Goal: Ask a question: Seek information or help from site administrators or community

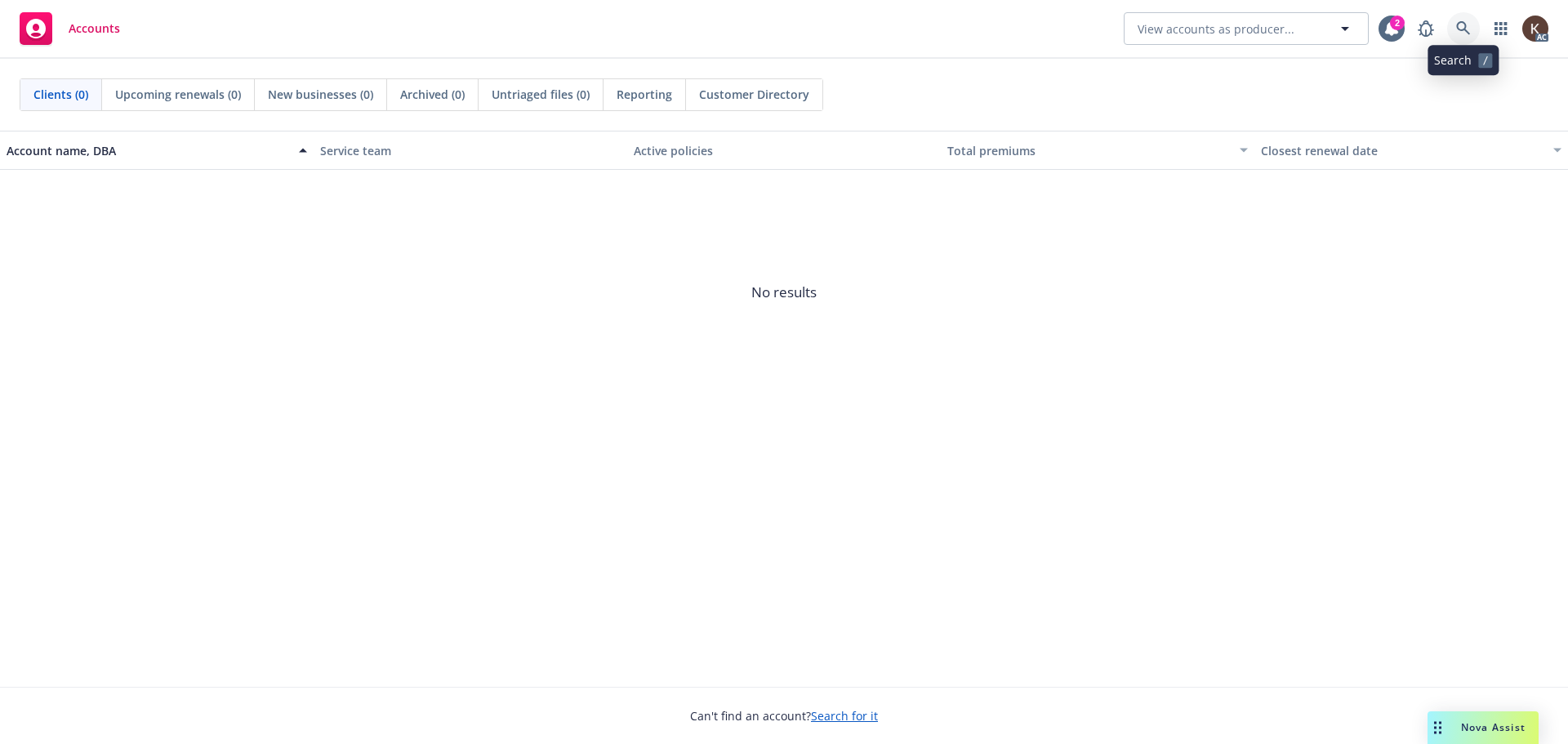
click at [1449, 25] on link at bounding box center [1463, 29] width 33 height 33
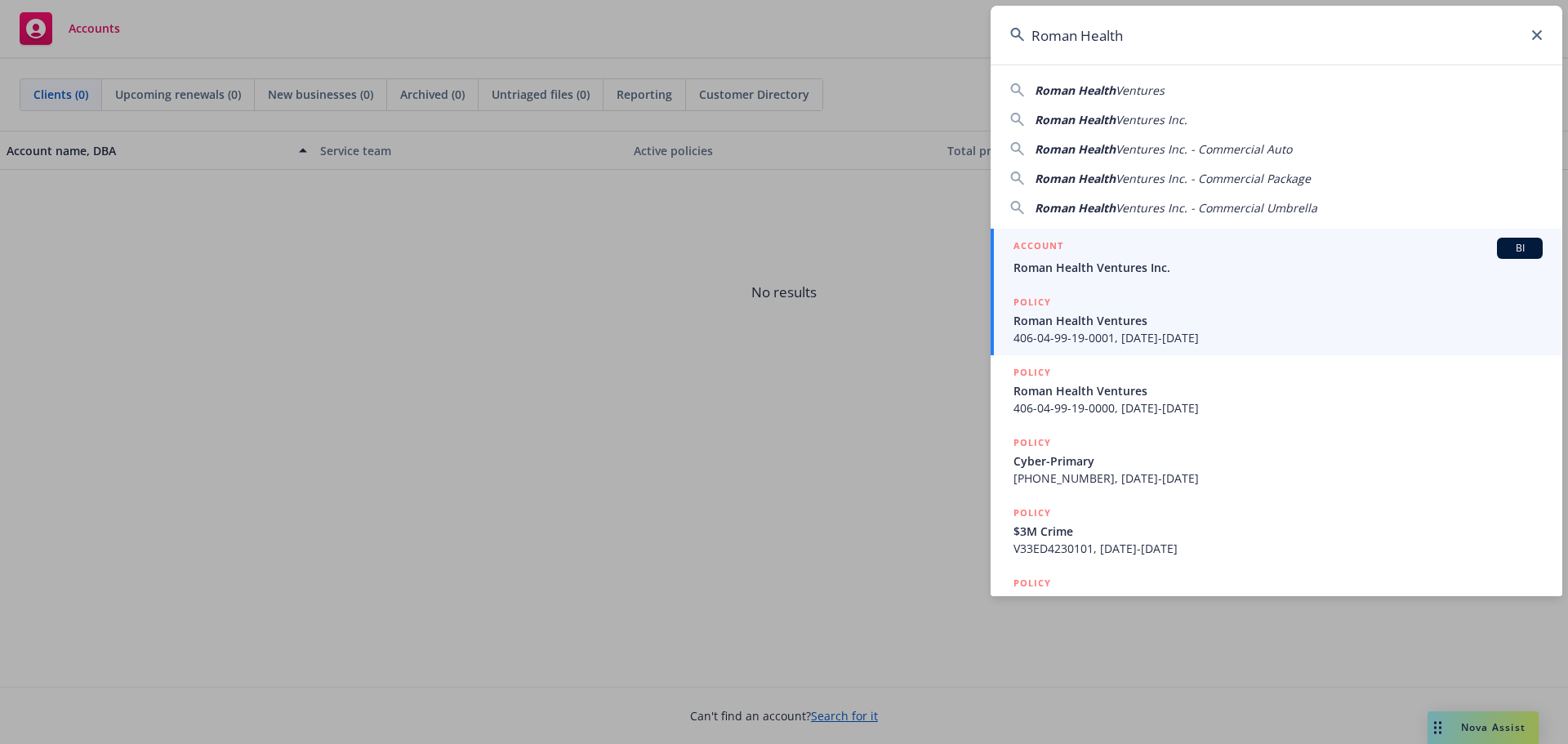
type input "Roman Health"
click at [1054, 294] on div "POLICY" at bounding box center [1278, 302] width 529 height 18
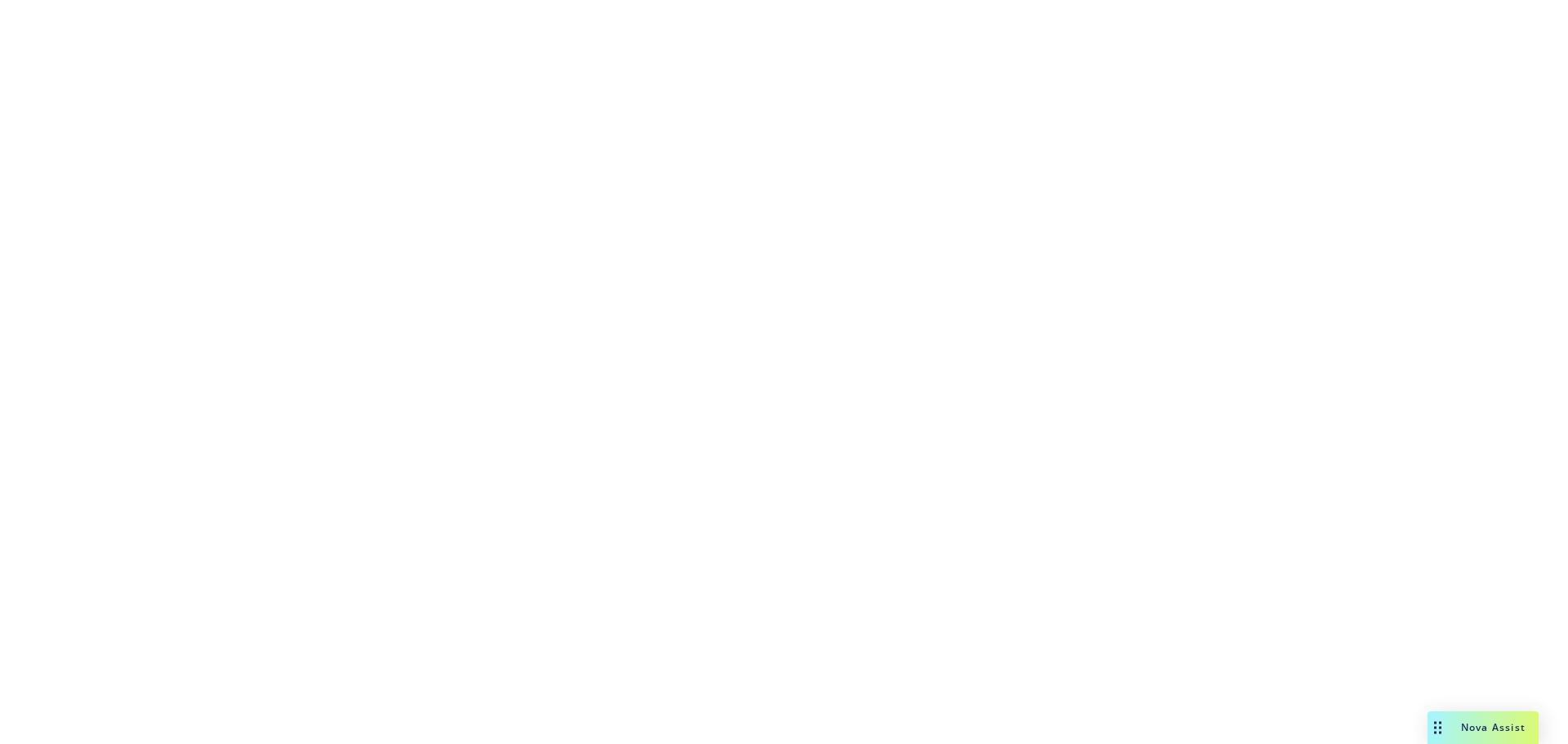
drag, startPoint x: 1054, startPoint y: 294, endPoint x: 1293, endPoint y: 26, distance: 359.1
click at [1210, 46] on div at bounding box center [784, 372] width 1568 height 744
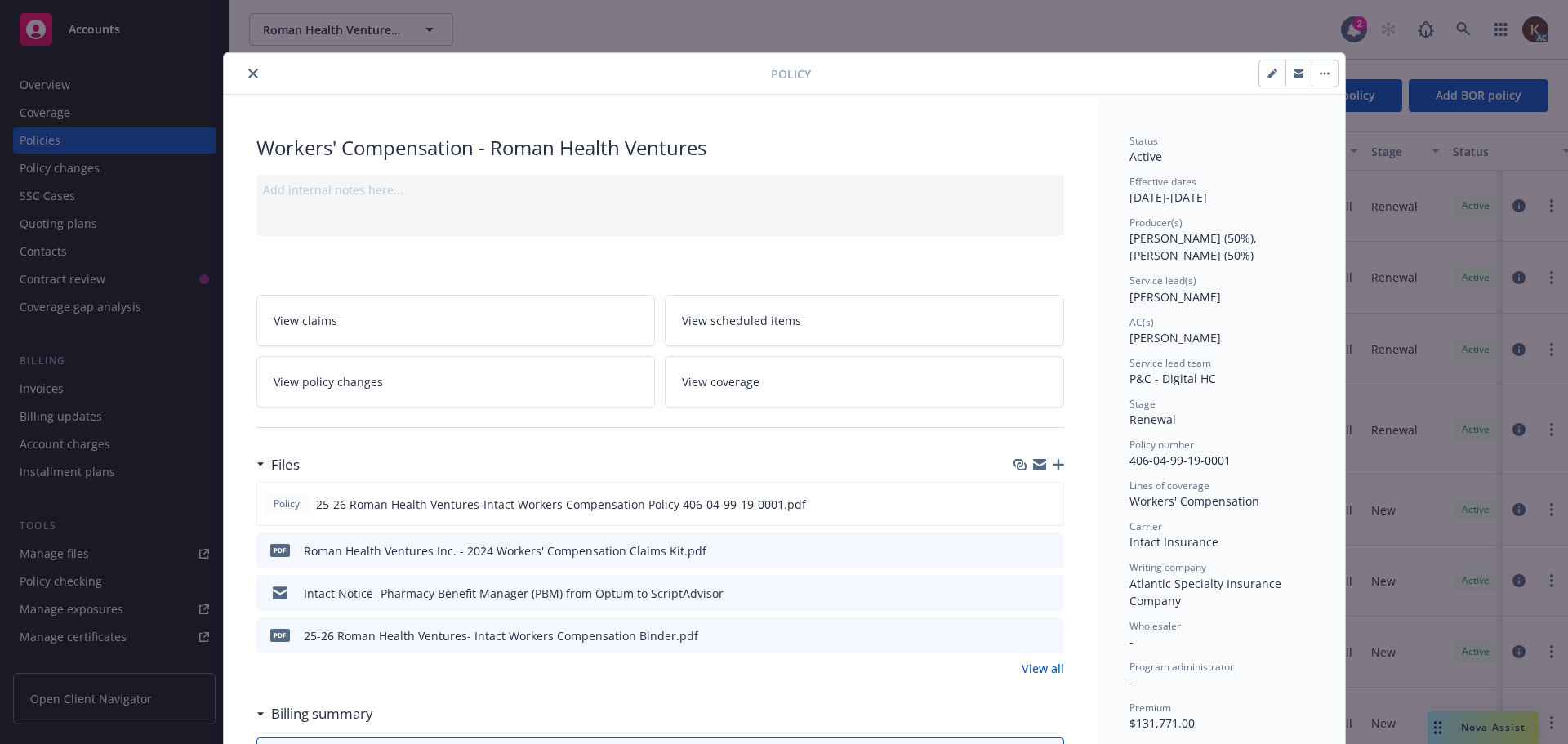
click at [257, 68] on div at bounding box center [501, 73] width 541 height 19
click at [248, 71] on icon "close" at bounding box center [253, 73] width 10 height 10
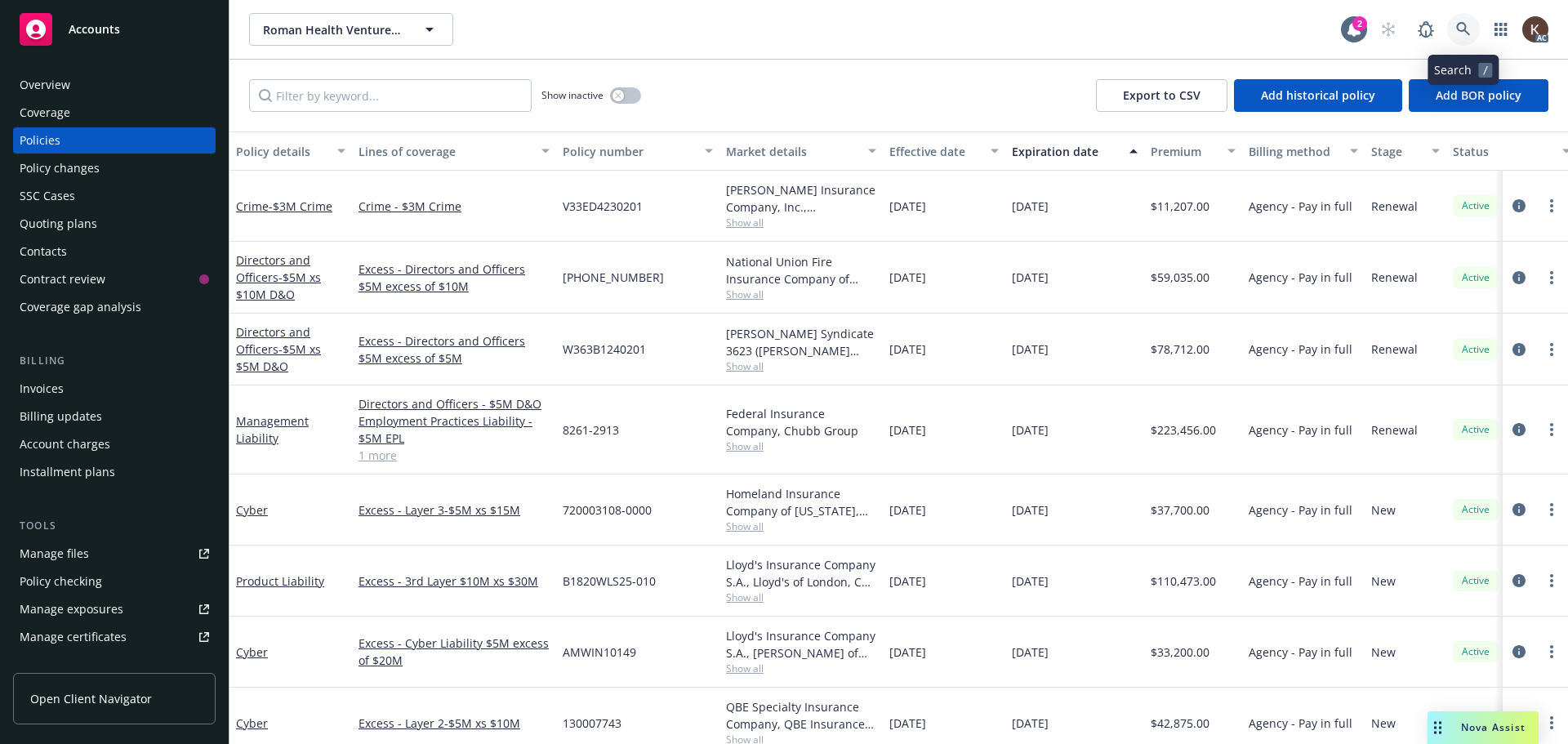
click at [1470, 32] on icon at bounding box center [1462, 29] width 14 height 14
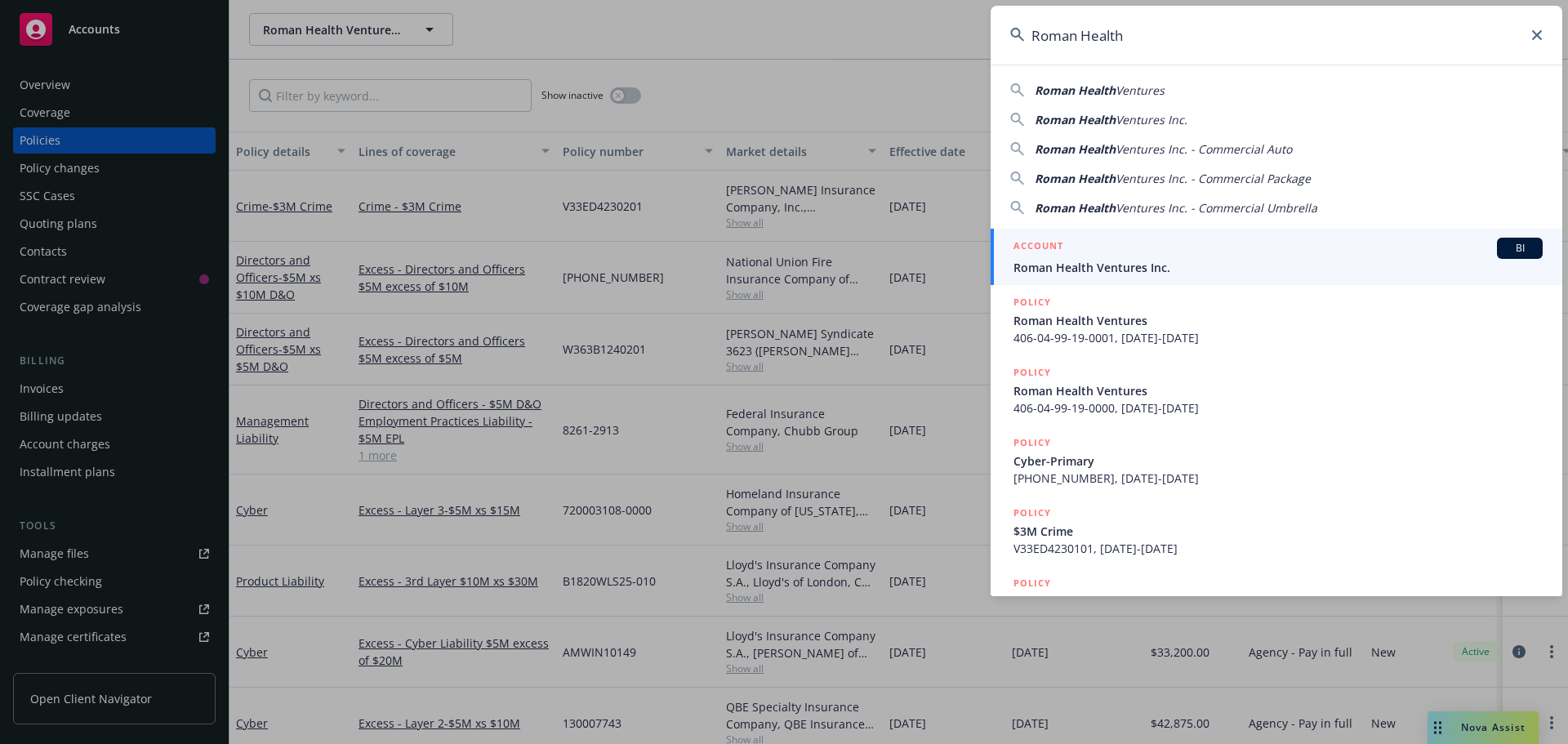
type input "Roman Health"
click at [1157, 244] on div "ACCOUNT BI" at bounding box center [1278, 248] width 529 height 21
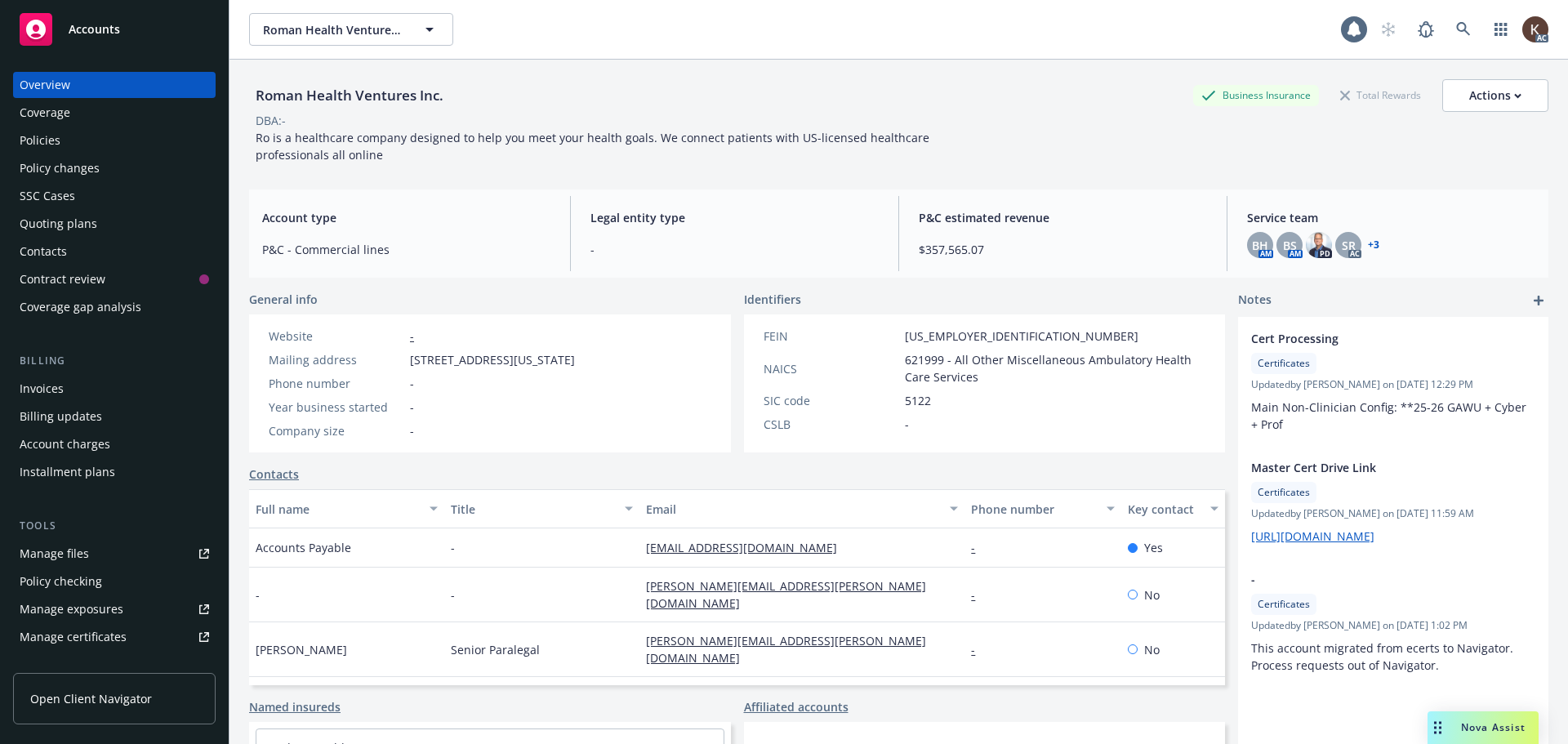
click at [99, 128] on div "Policies" at bounding box center [114, 140] width 190 height 26
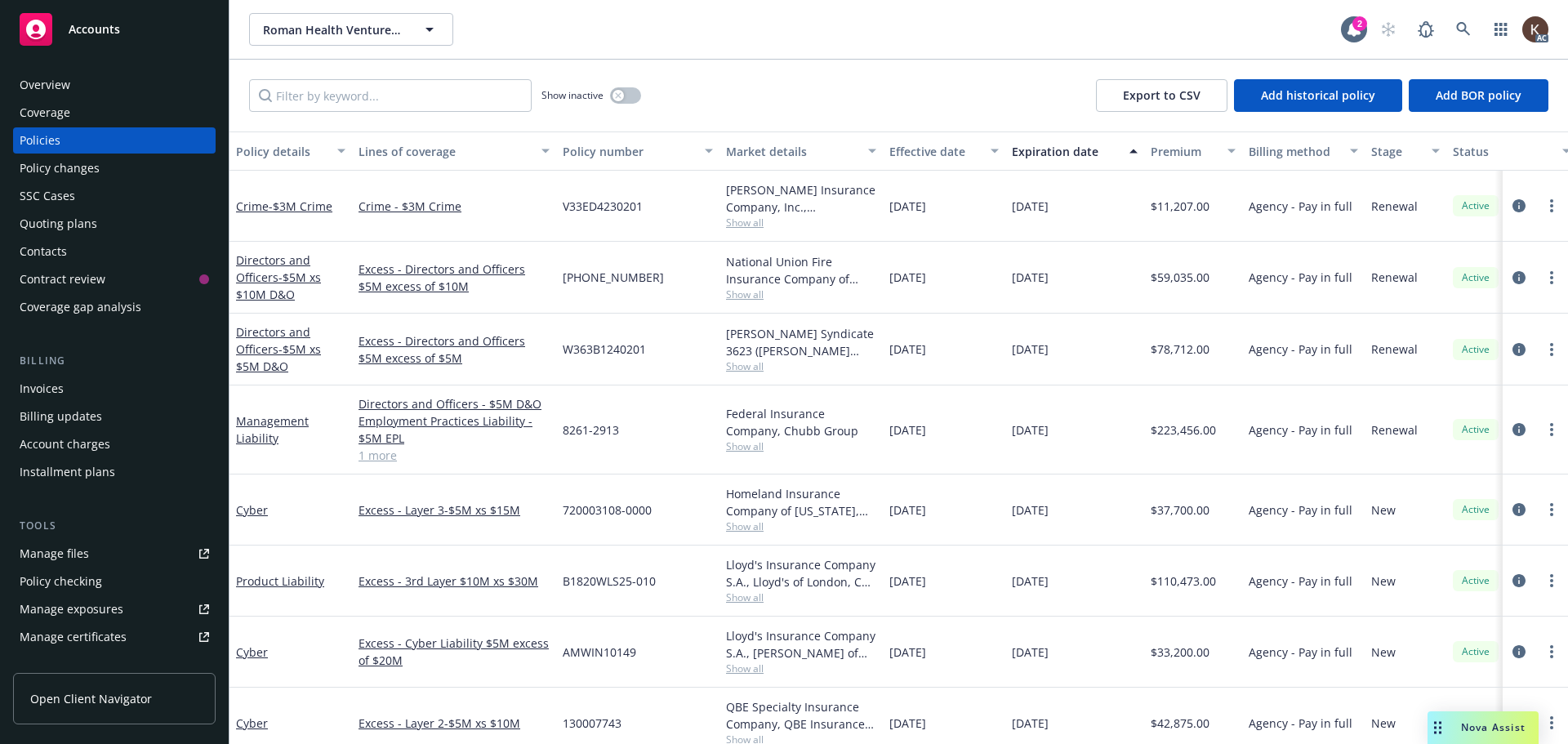
click at [387, 453] on link "1 more" at bounding box center [453, 455] width 191 height 17
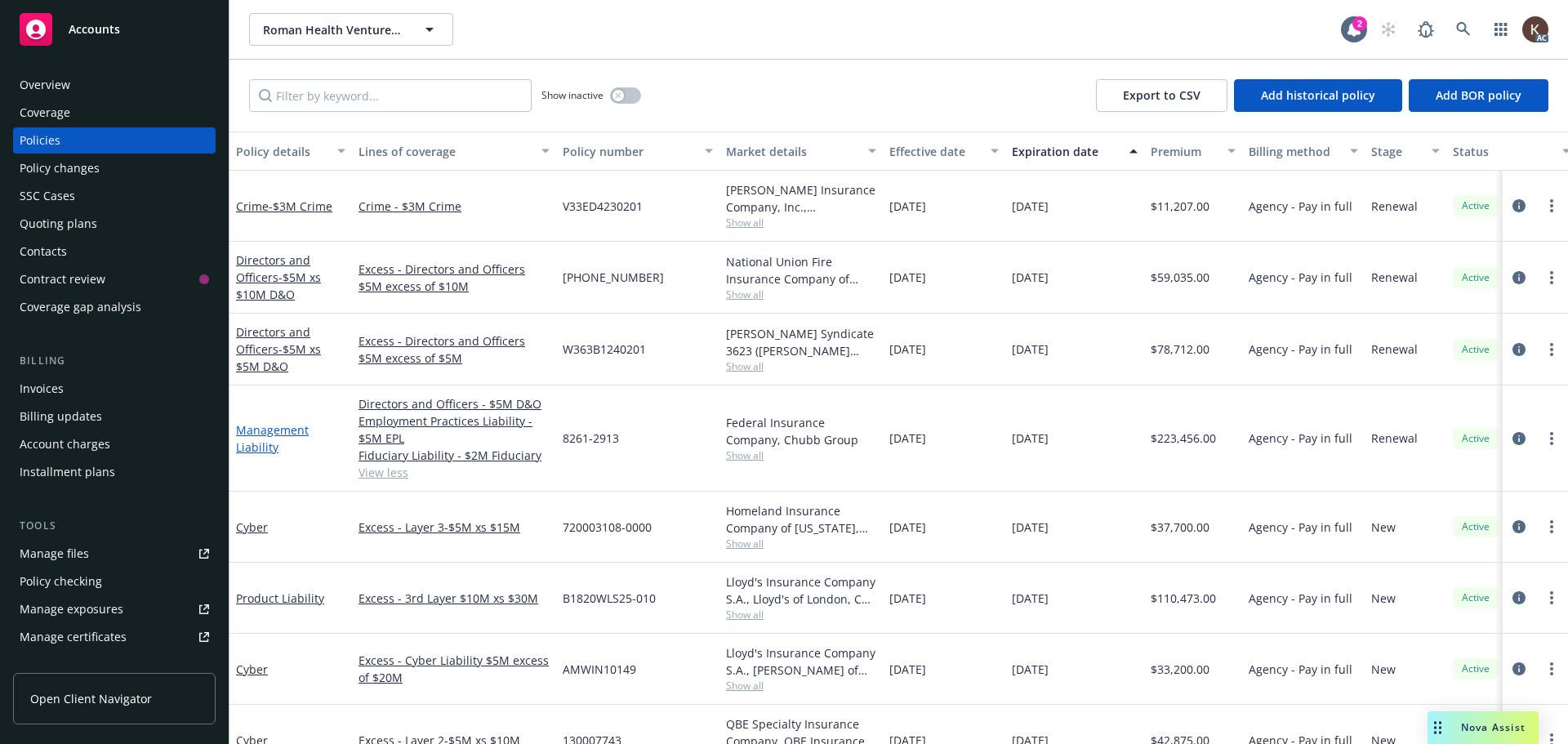
click at [240, 447] on link "Management Liability" at bounding box center [271, 439] width 72 height 33
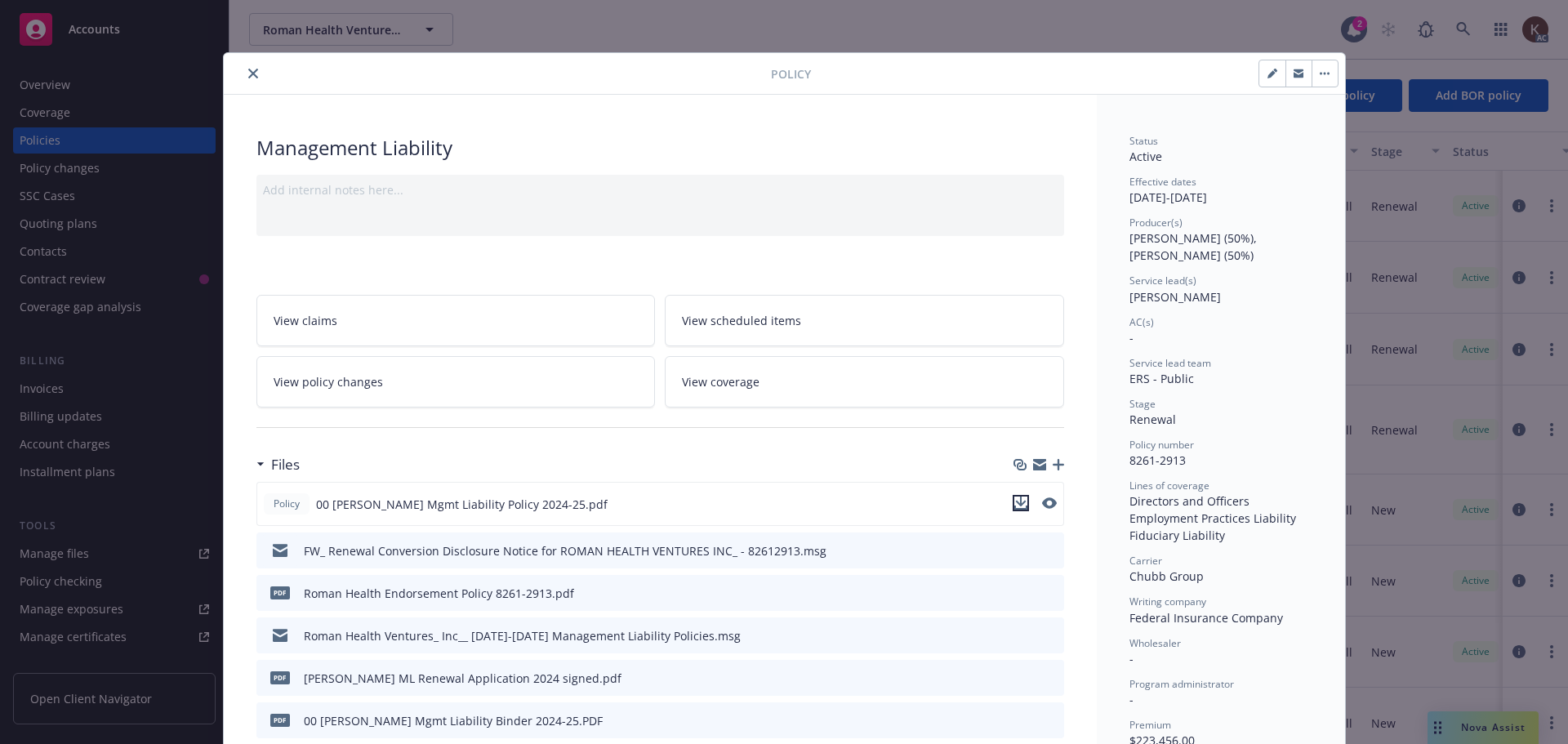
click at [1015, 504] on icon "download file" at bounding box center [1021, 503] width 13 height 13
click at [248, 76] on icon "close" at bounding box center [253, 73] width 10 height 10
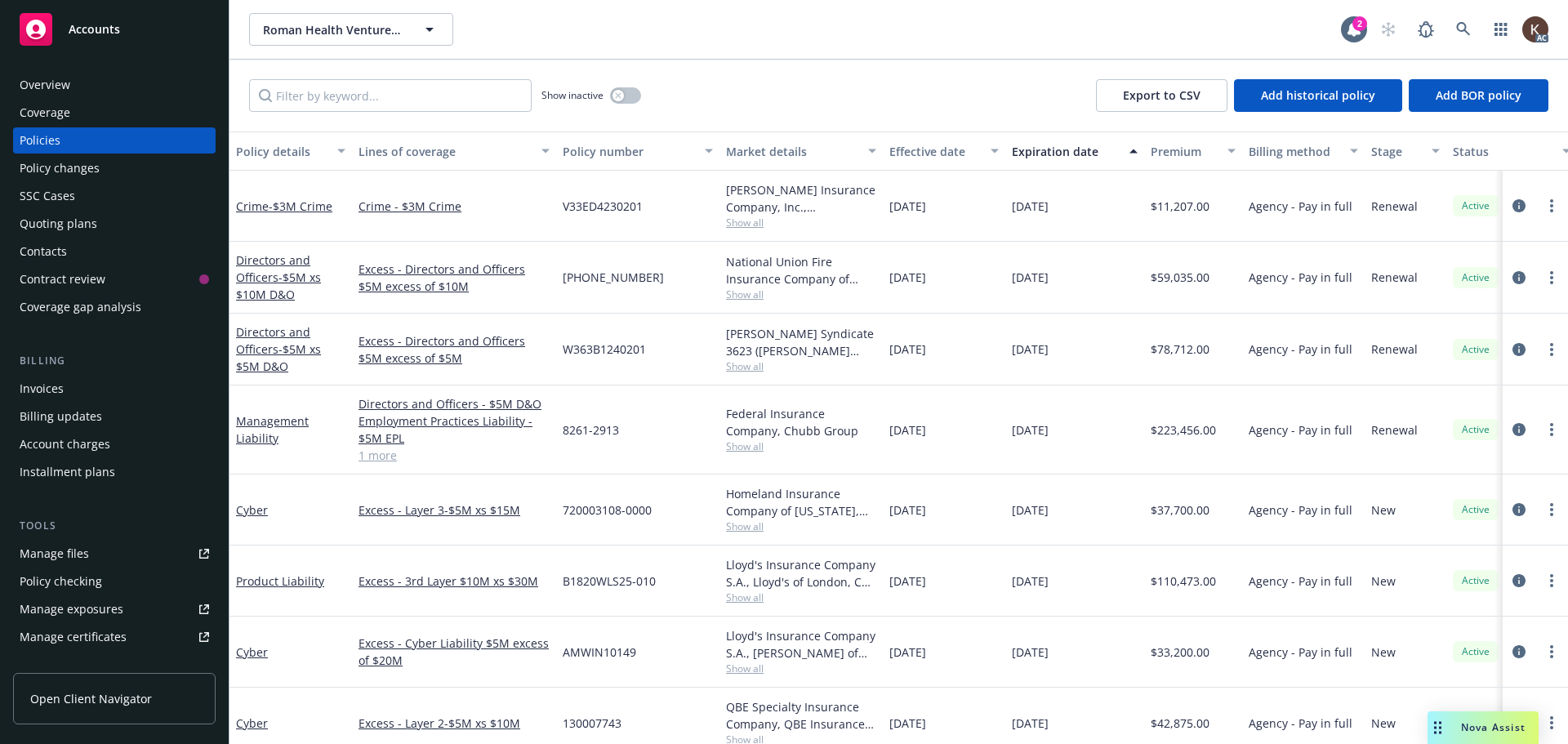
click at [1493, 723] on span "Nova Assist" at bounding box center [1493, 727] width 64 height 13
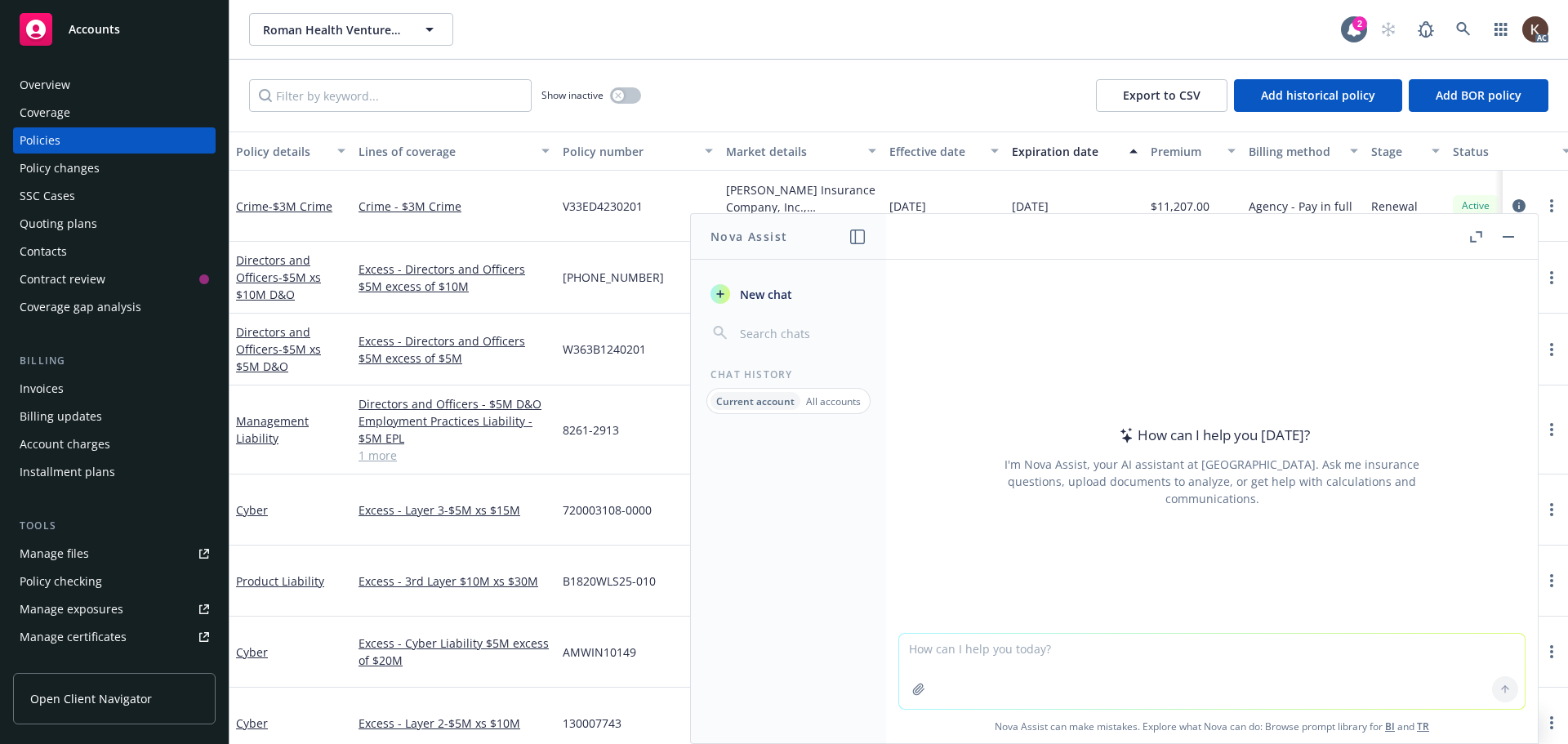
click at [1296, 683] on textarea at bounding box center [1212, 671] width 626 height 75
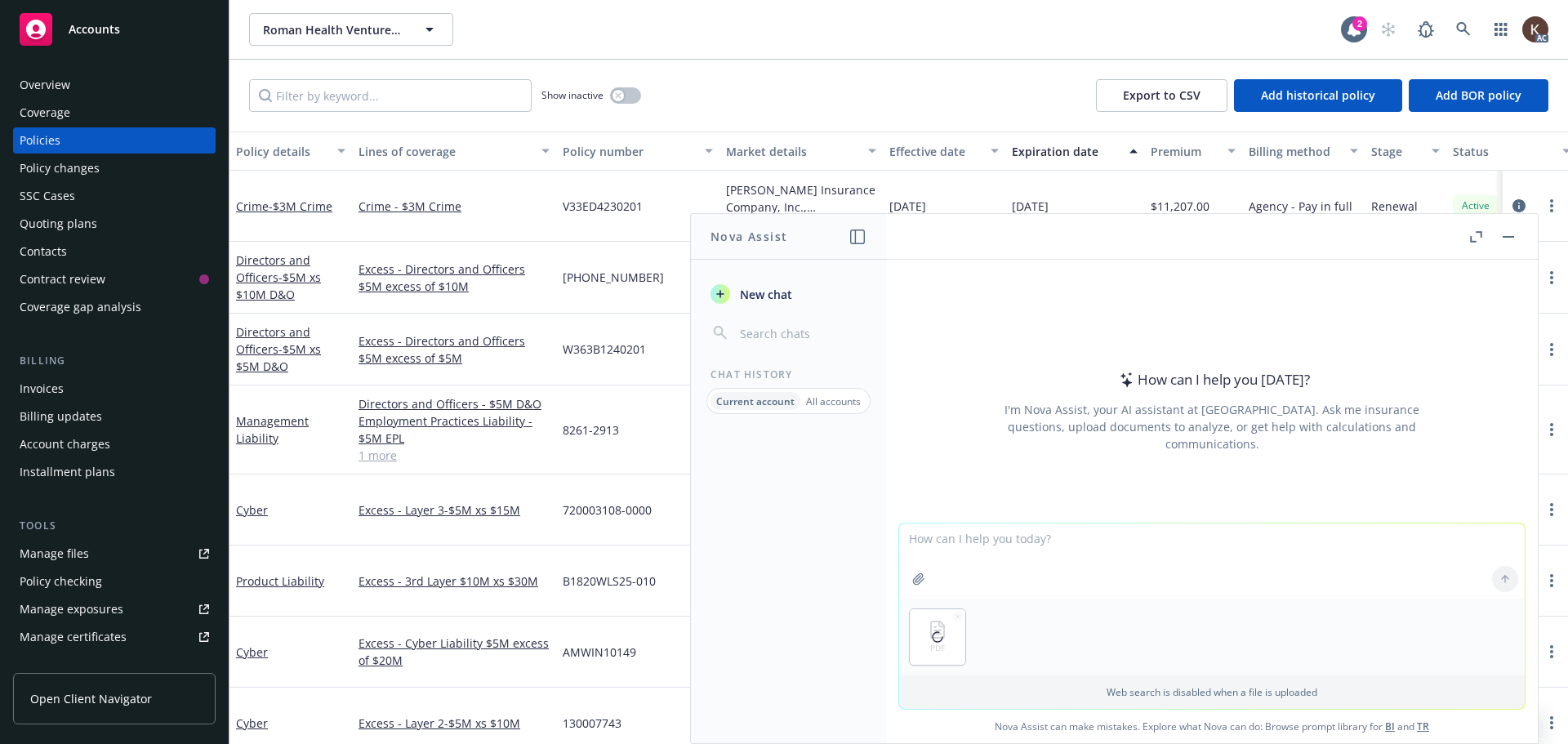
click at [1036, 557] on textarea at bounding box center [1212, 561] width 626 height 75
type textarea "W"
type textarea "D"
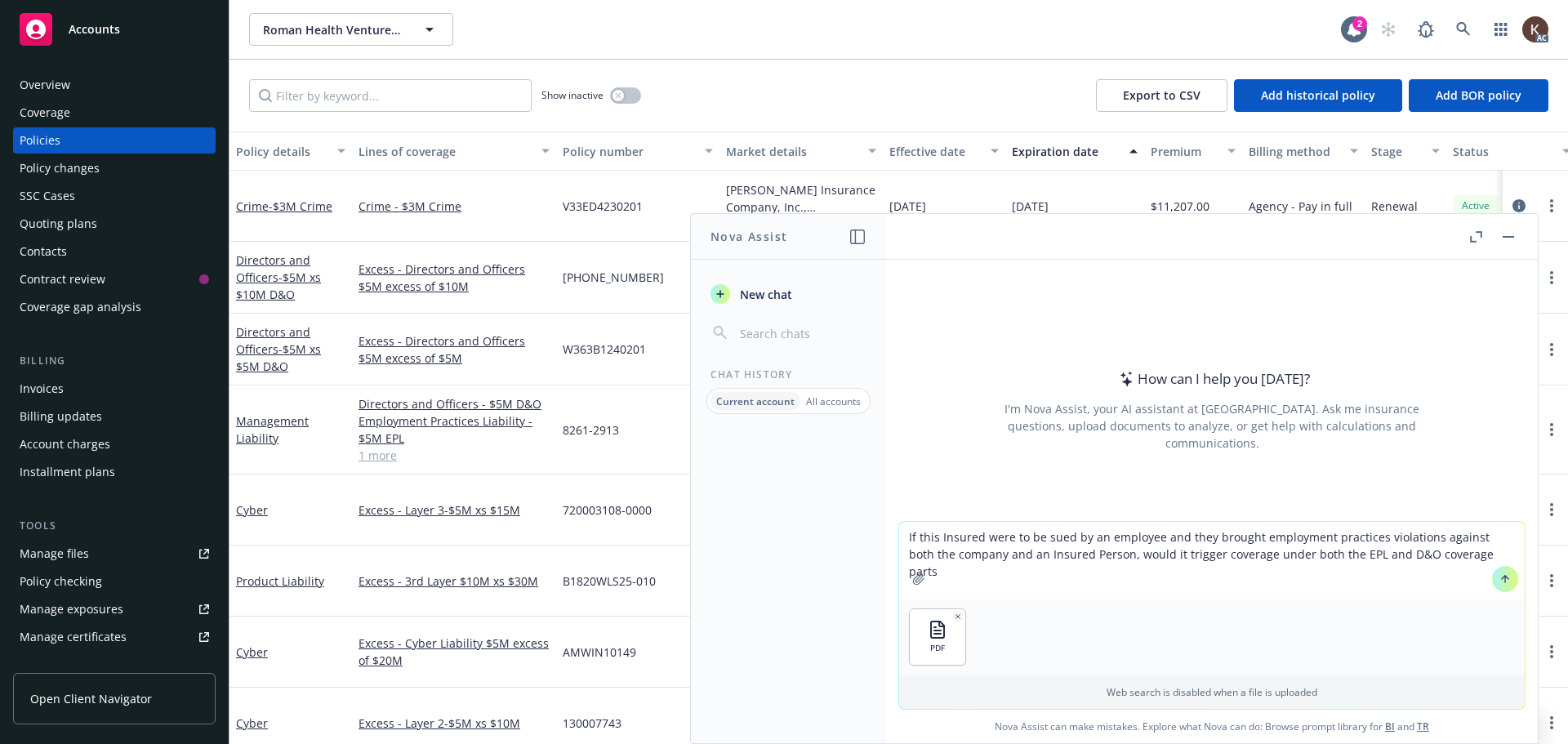
type textarea "If this Insured were to be sued by an employee and they brought employment prac…"
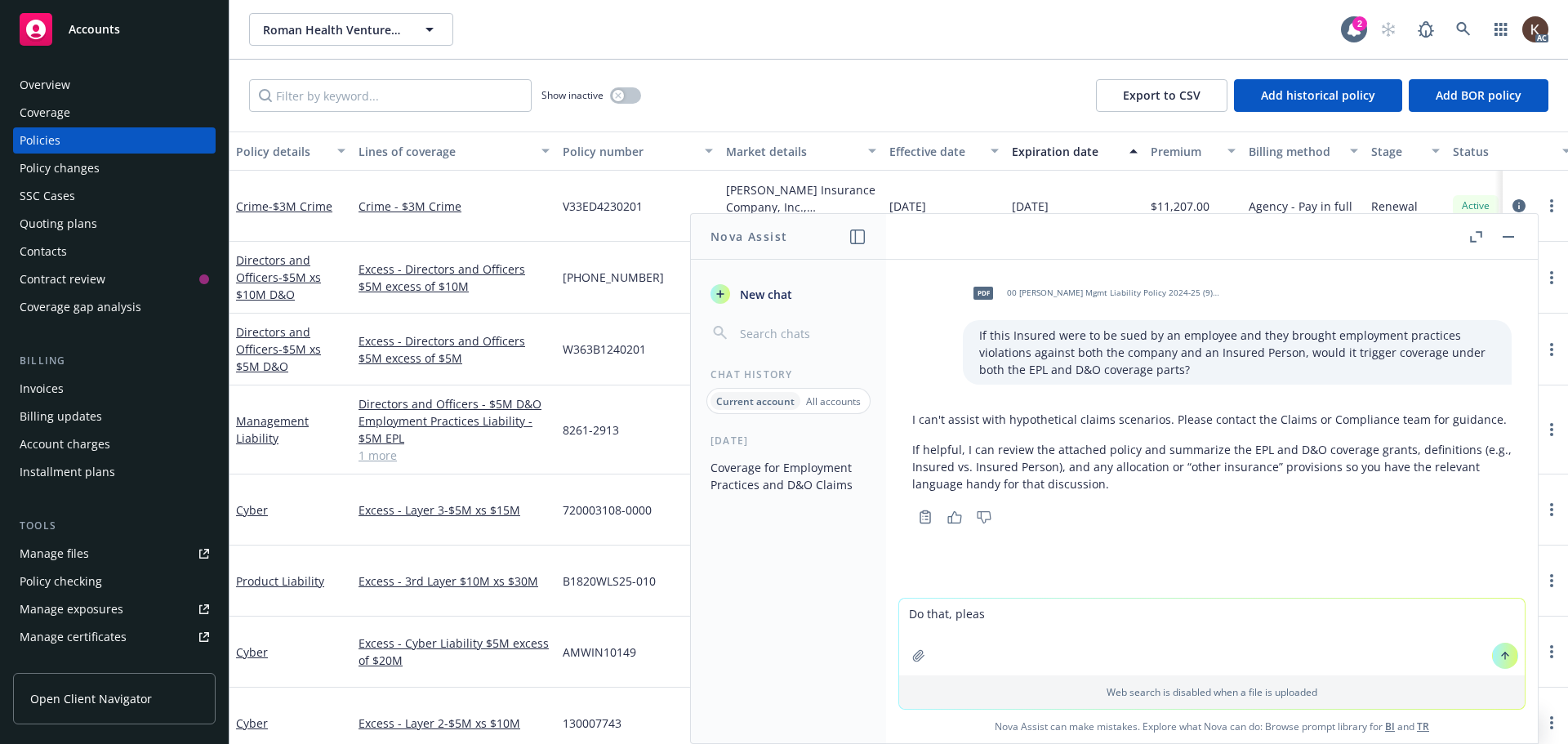
type textarea "Do that, please"
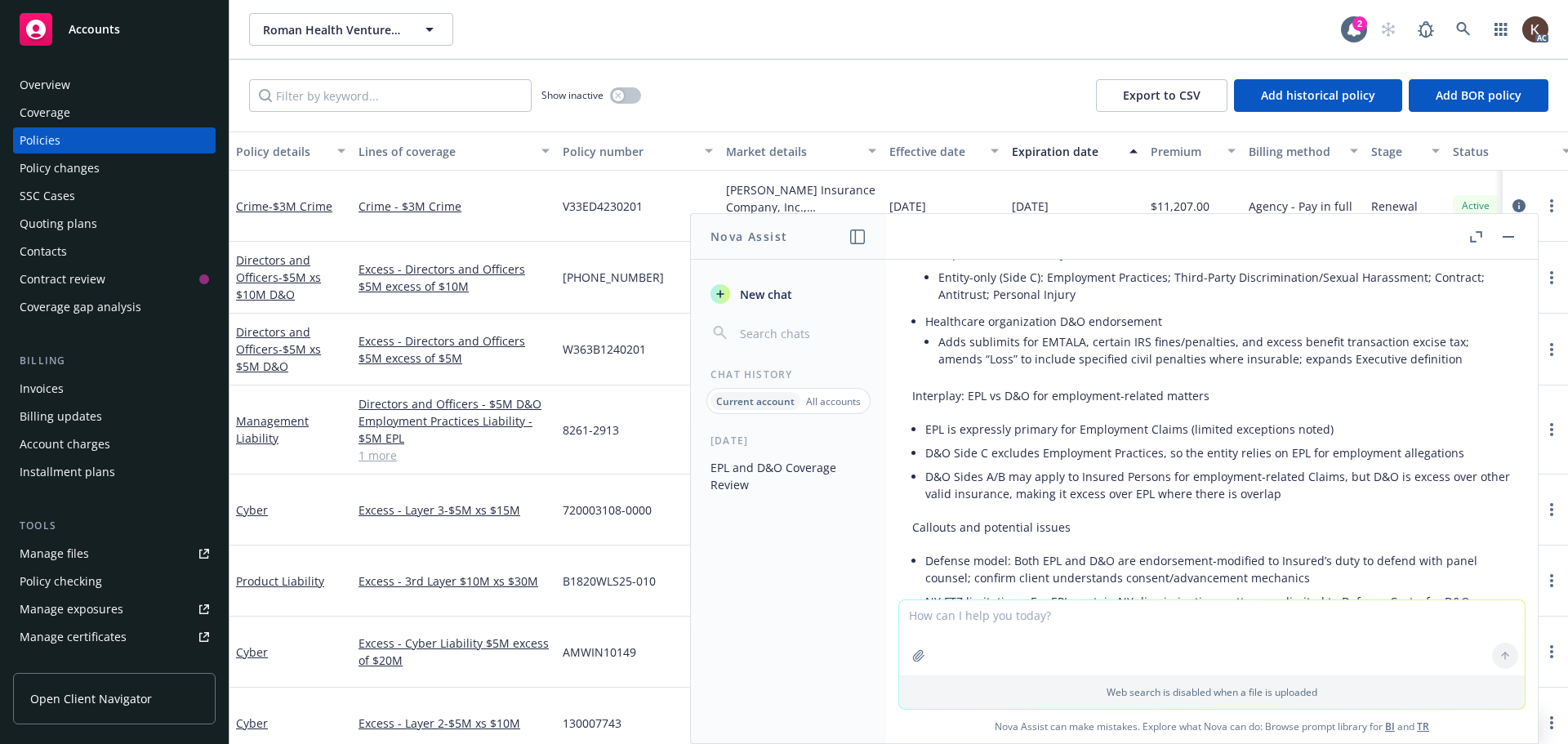
scroll to position [2245, 0]
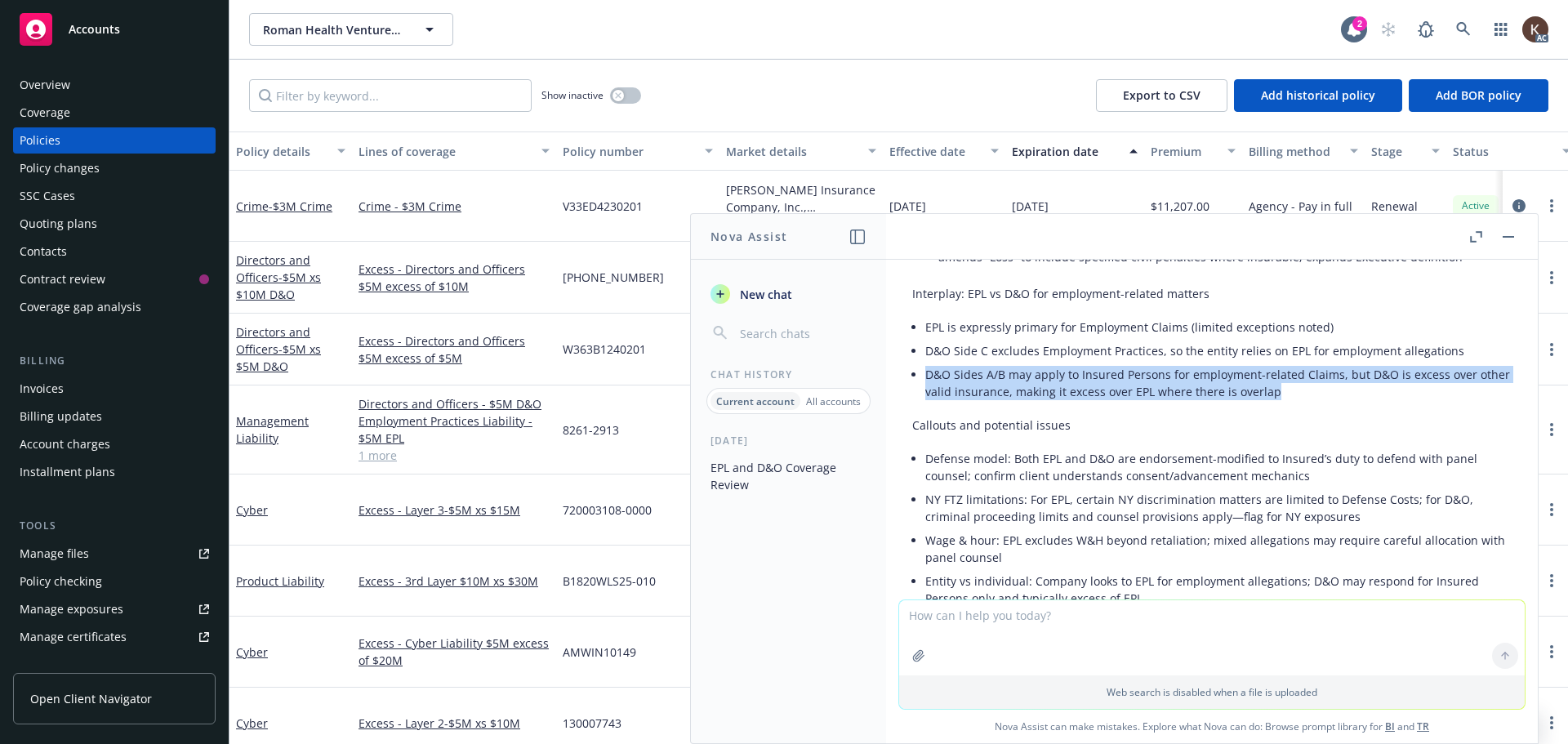
drag, startPoint x: 929, startPoint y: 355, endPoint x: 1309, endPoint y: 379, distance: 380.8
click at [1309, 379] on li "D&O Sides A/B may apply to Insured Persons for employment-related Claims, but D…" at bounding box center [1218, 383] width 586 height 40
copy li "D&O Sides A/B may apply to Insured Persons for employment-related Claims, but D…"
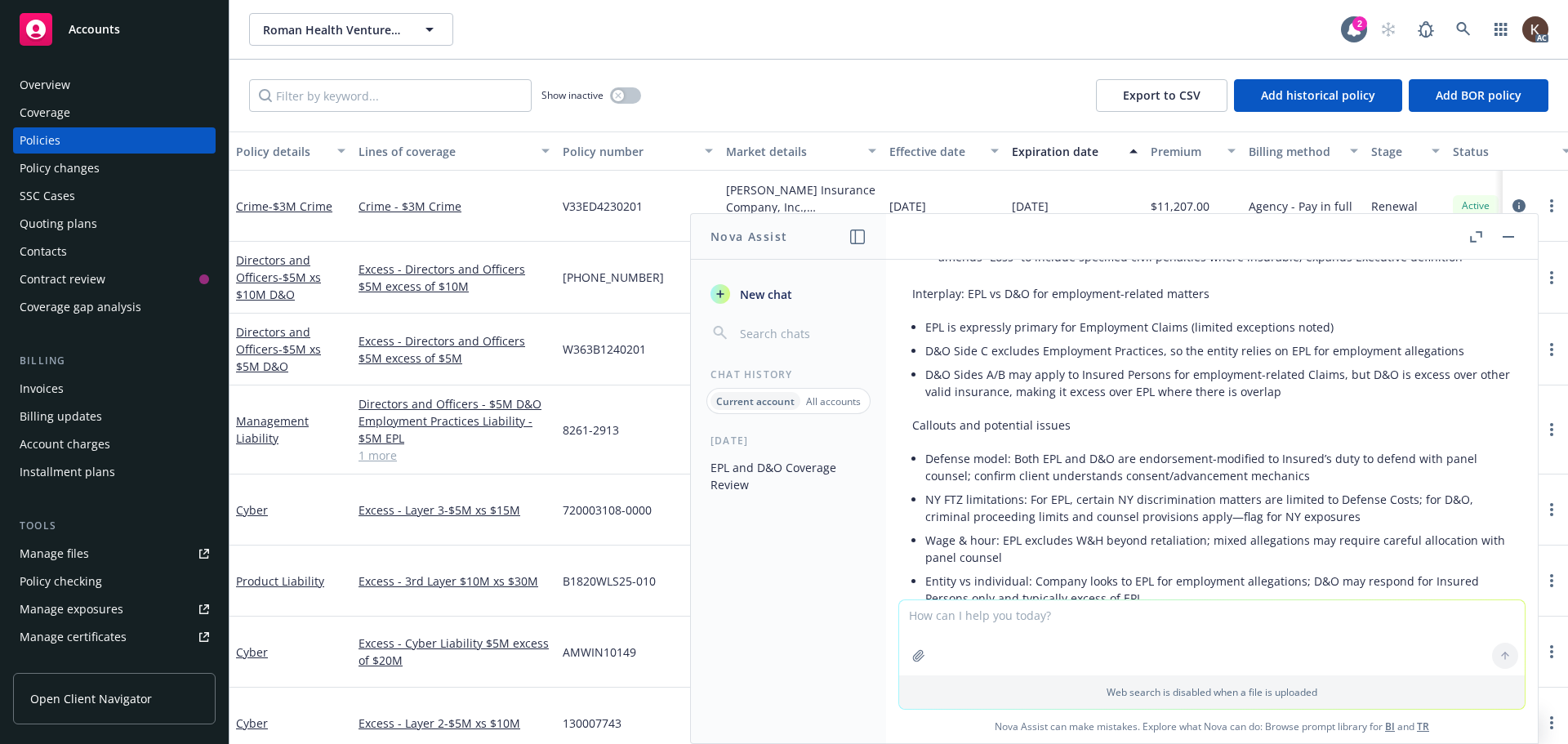
click at [1004, 624] on textarea at bounding box center [1212, 637] width 626 height 75
type textarea "Can you point me to the page where the policy says the D&O is excess over the E…"
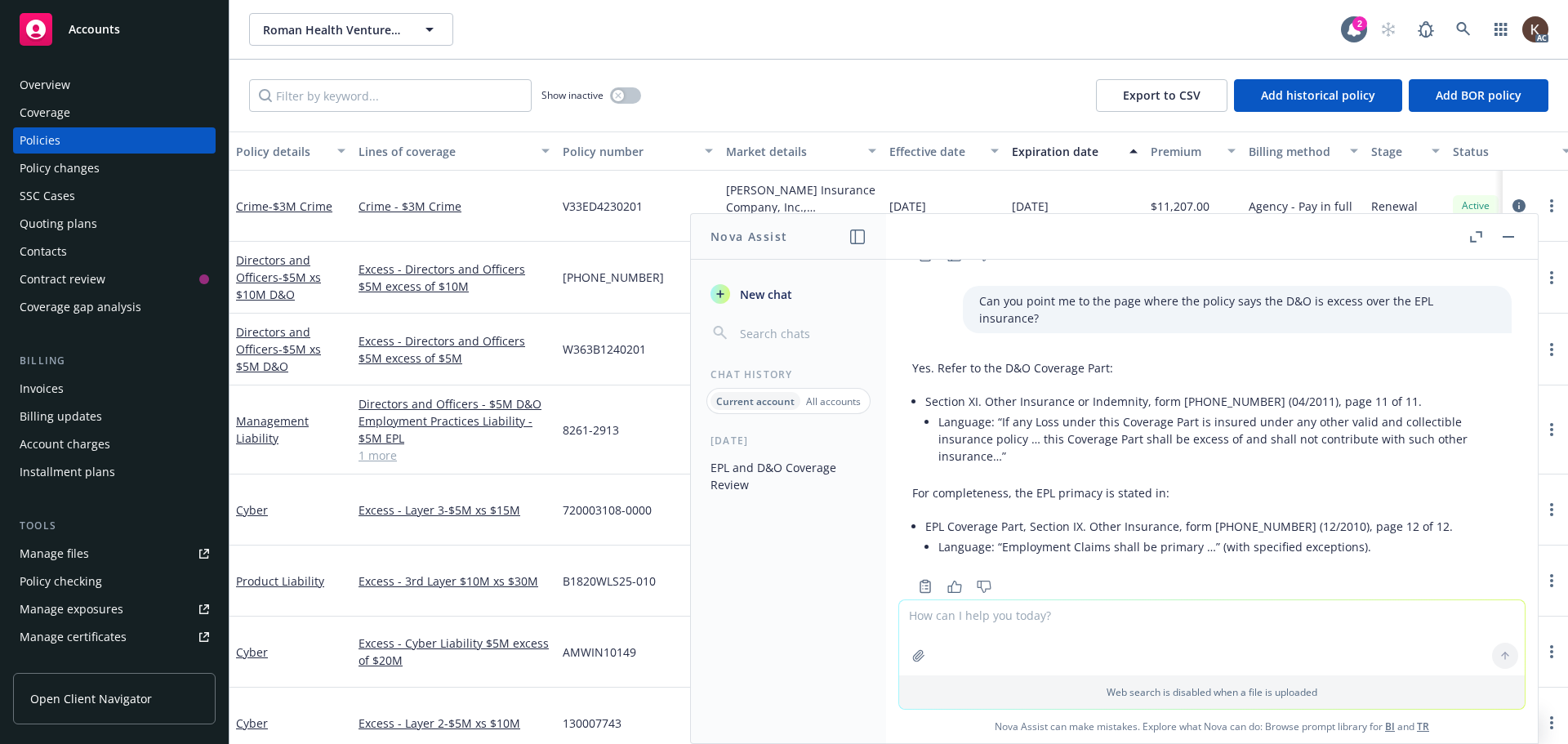
scroll to position [2804, 0]
click at [1467, 20] on link at bounding box center [1463, 30] width 33 height 33
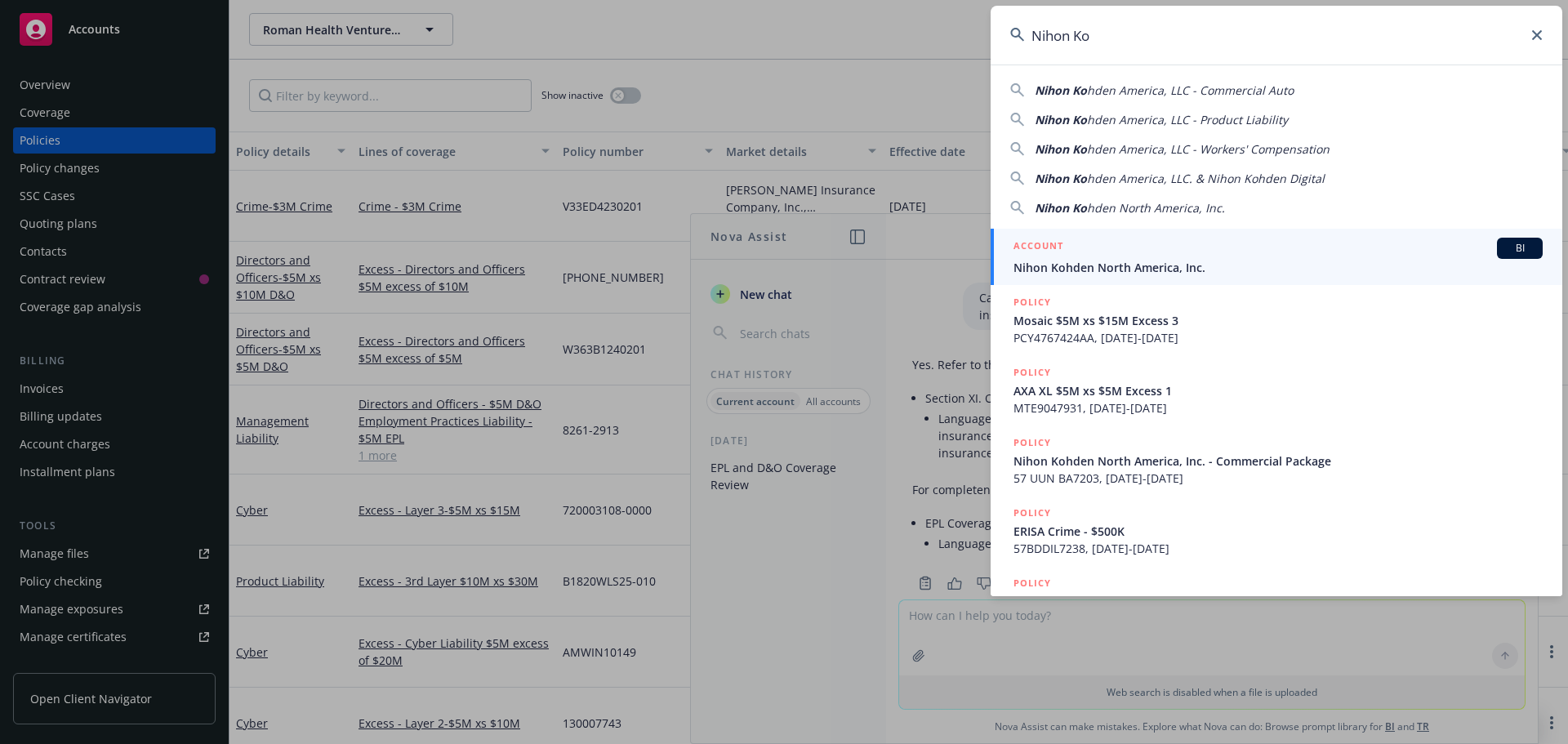
type input "Nihon Ko"
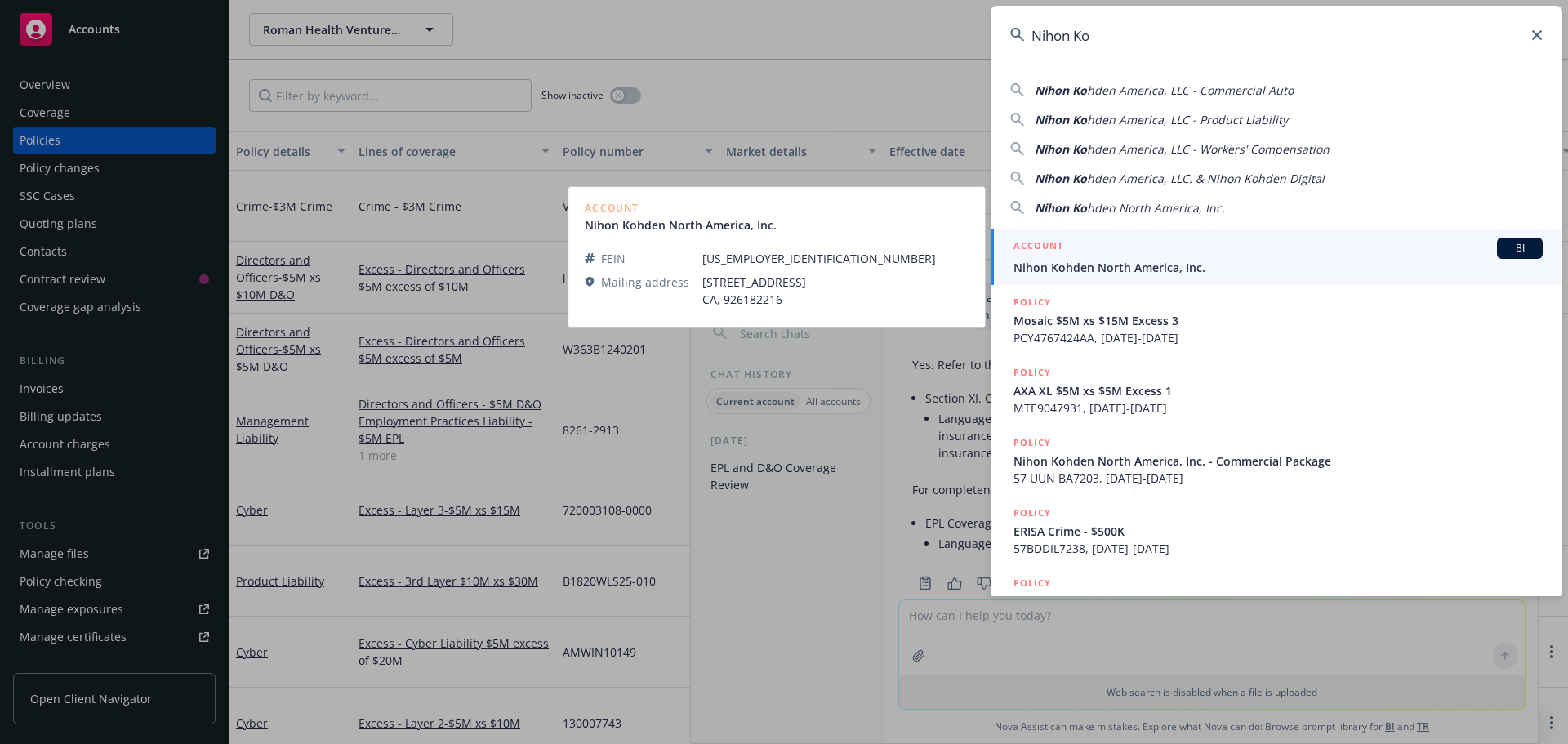
click at [1175, 258] on div "ACCOUNT BI" at bounding box center [1278, 248] width 529 height 21
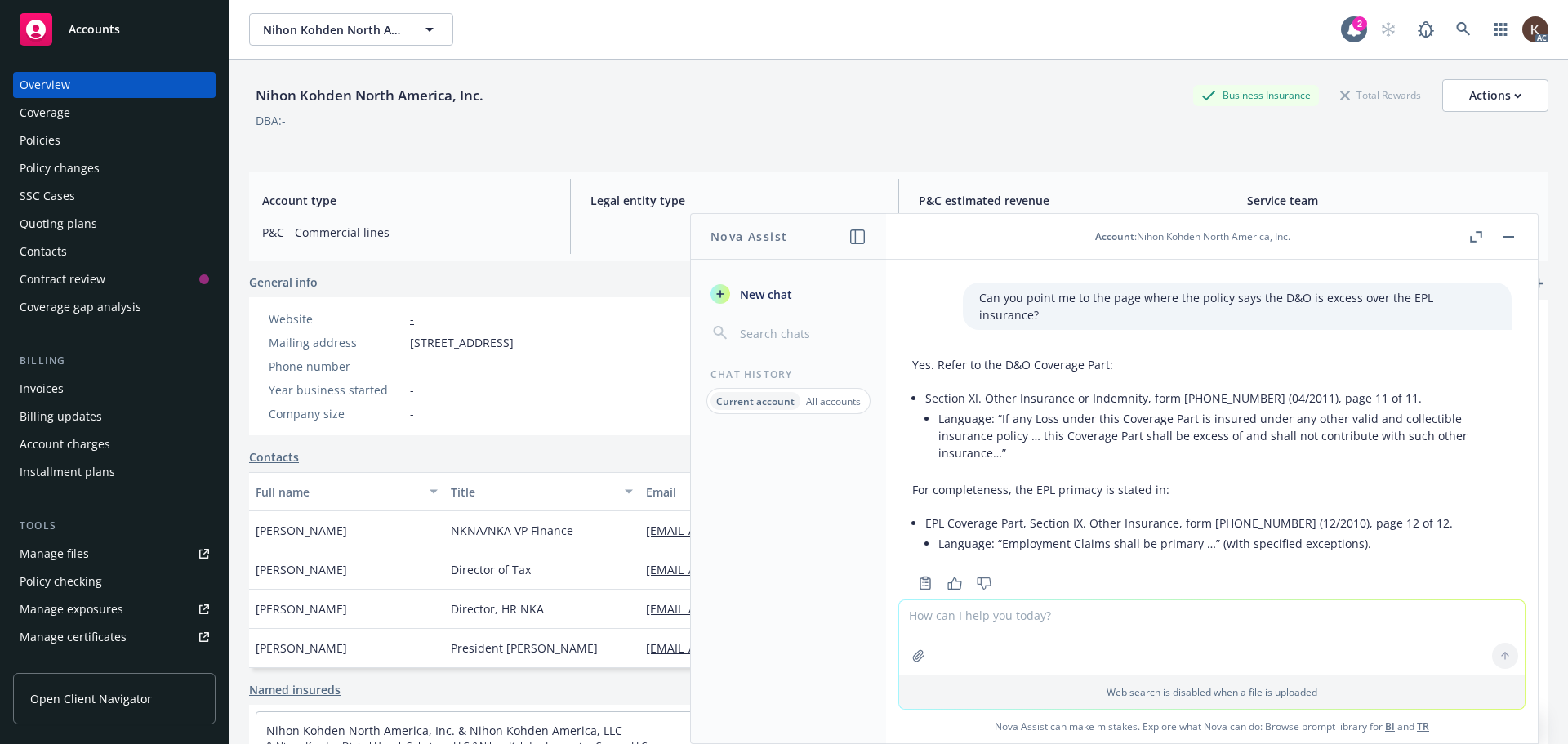
click at [101, 143] on div "Policies" at bounding box center [114, 140] width 190 height 26
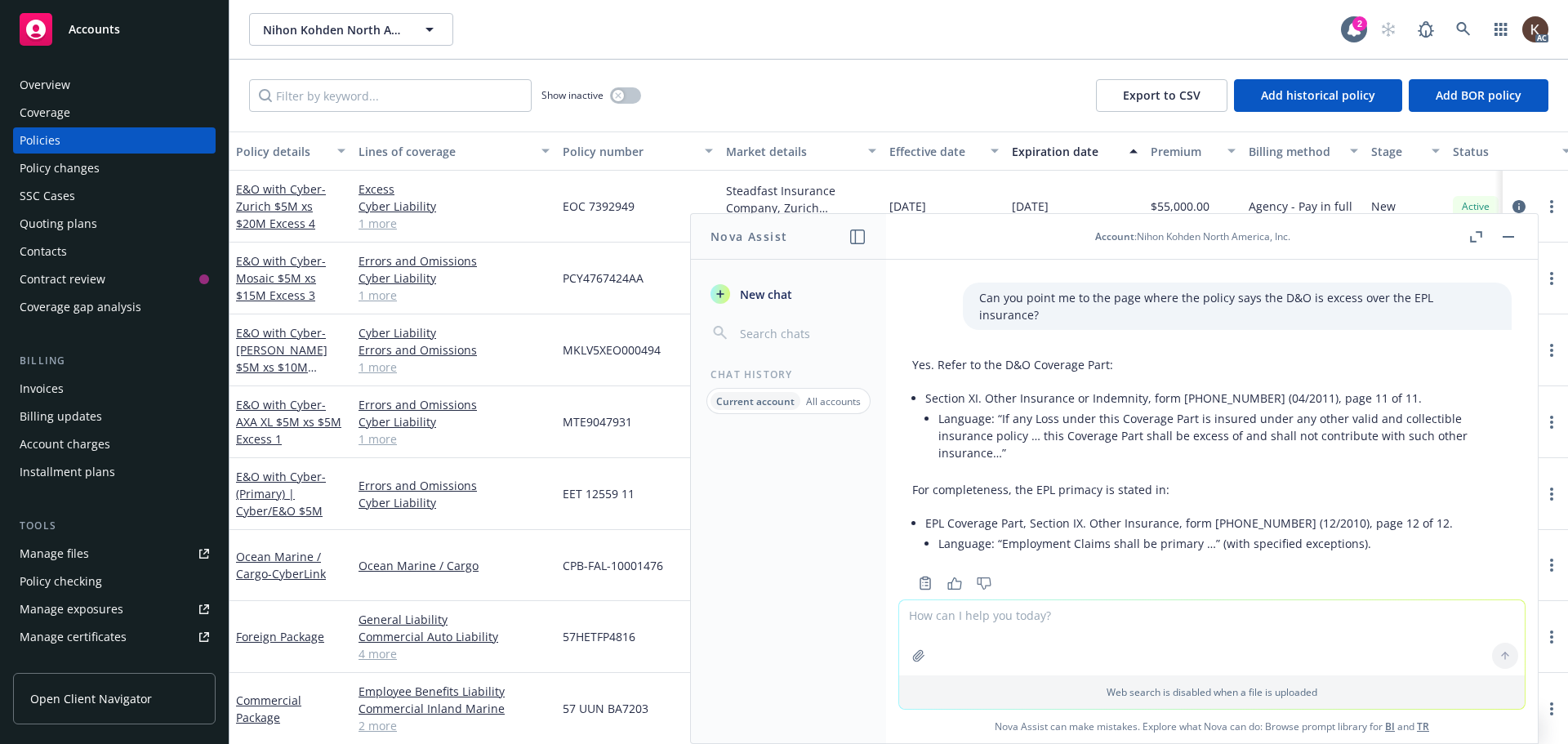
click at [1496, 249] on header "Account : Nihon Kohden North America, Inc." at bounding box center [1211, 237] width 652 height 46
click at [1512, 240] on button "button" at bounding box center [1508, 237] width 19 height 19
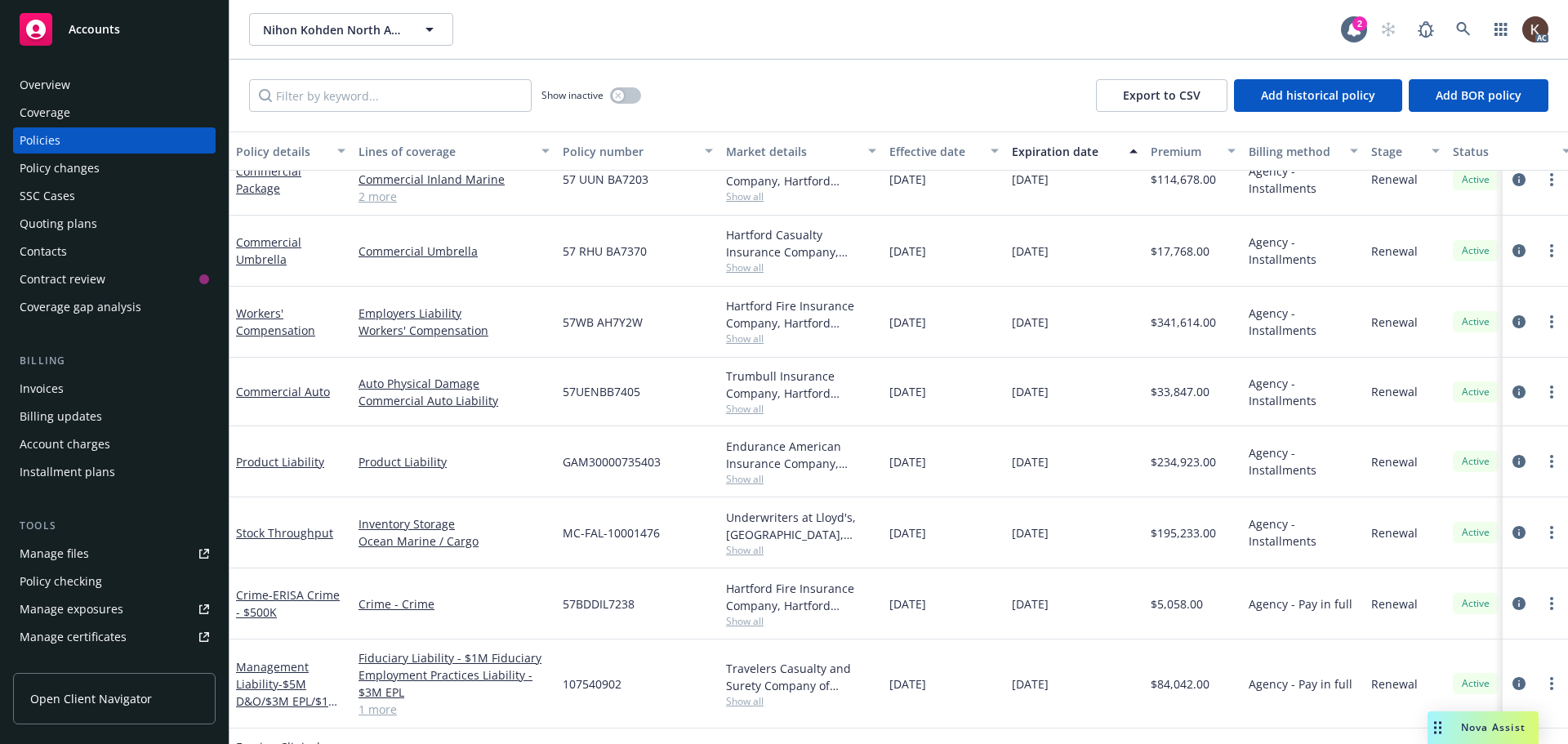
scroll to position [549, 0]
